Goal: Find specific page/section: Find specific page/section

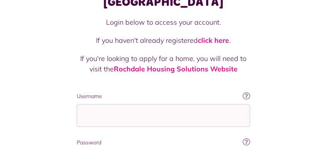
scroll to position [68, 0]
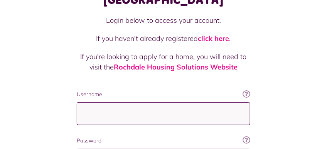
click at [178, 102] on input "Username" at bounding box center [164, 113] width 174 height 23
type input "**********"
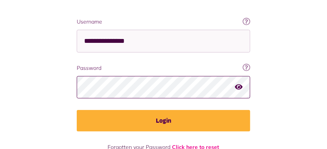
scroll to position [142, 0]
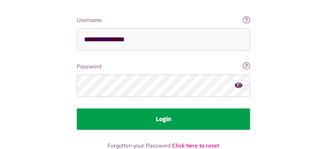
click at [199, 108] on button "Login" at bounding box center [164, 119] width 174 height 22
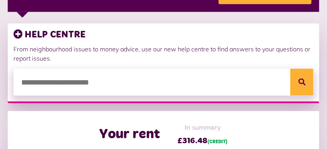
scroll to position [171, 0]
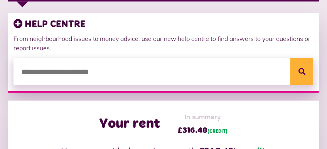
click at [257, 72] on input "search" at bounding box center [164, 71] width 300 height 27
type input "**********"
click at [302, 69] on button "Search" at bounding box center [302, 71] width 23 height 27
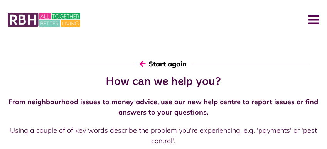
click at [141, 66] on icon "button" at bounding box center [143, 63] width 6 height 7
click at [144, 63] on icon "button" at bounding box center [143, 63] width 6 height 7
click at [152, 63] on button "Start again" at bounding box center [164, 64] width 58 height 22
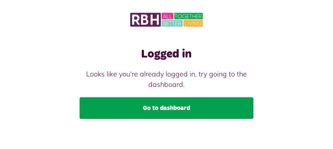
click at [144, 106] on link "Go to dashboard" at bounding box center [166, 108] width 174 height 22
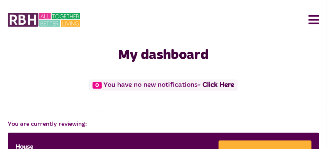
click at [311, 19] on button "Menu" at bounding box center [311, 20] width 17 height 24
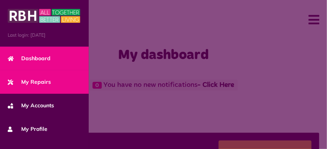
click at [68, 79] on link "My Repairs" at bounding box center [44, 82] width 89 height 24
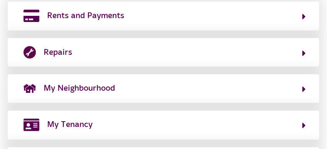
scroll to position [266, 0]
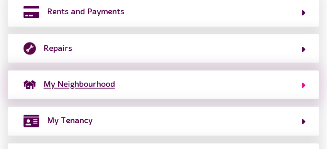
click at [301, 85] on button "My Neighbourhood" at bounding box center [163, 84] width 285 height 13
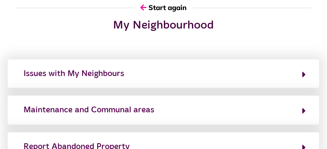
scroll to position [0, 0]
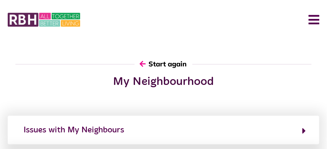
click at [172, 66] on button "Start again" at bounding box center [164, 64] width 58 height 22
